Goal: Obtain resource: Download file/media

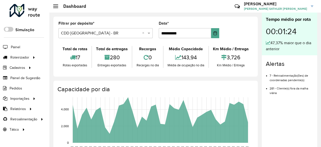
click at [243, 26] on formly-group "**********" at bounding box center [155, 32] width 200 height 21
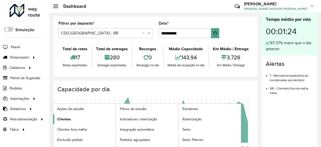
click at [63, 122] on link "Clientes" at bounding box center [84, 119] width 62 height 10
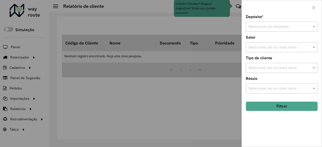
click at [268, 27] on input "text" at bounding box center [276, 27] width 57 height 6
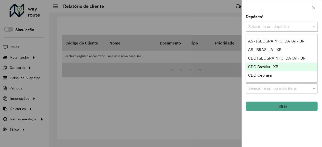
click at [267, 65] on span "CDD Brasilia - XB" at bounding box center [263, 67] width 30 height 4
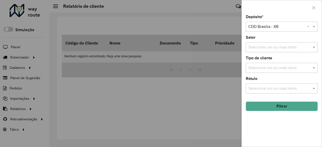
click at [282, 108] on button "Filtrar" at bounding box center [282, 107] width 72 height 10
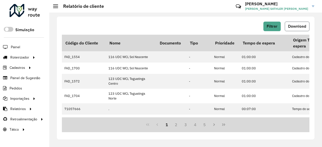
click at [300, 28] on button "Download" at bounding box center [297, 27] width 25 height 10
